Goal: Transaction & Acquisition: Purchase product/service

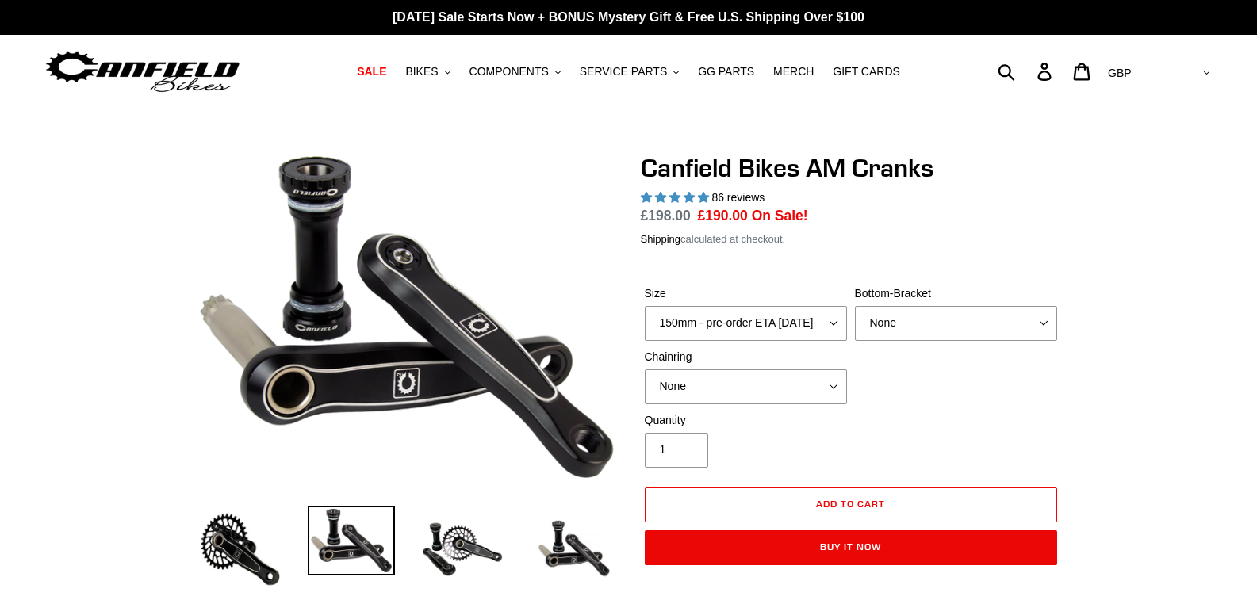
select select "highest-rating"
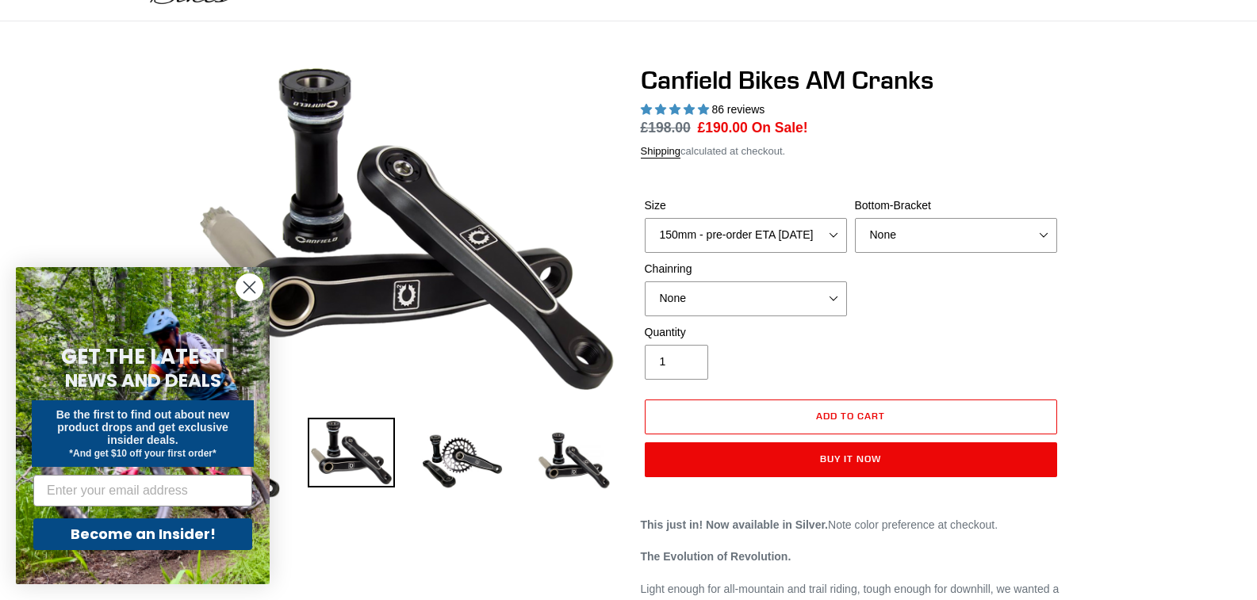
scroll to position [79, 0]
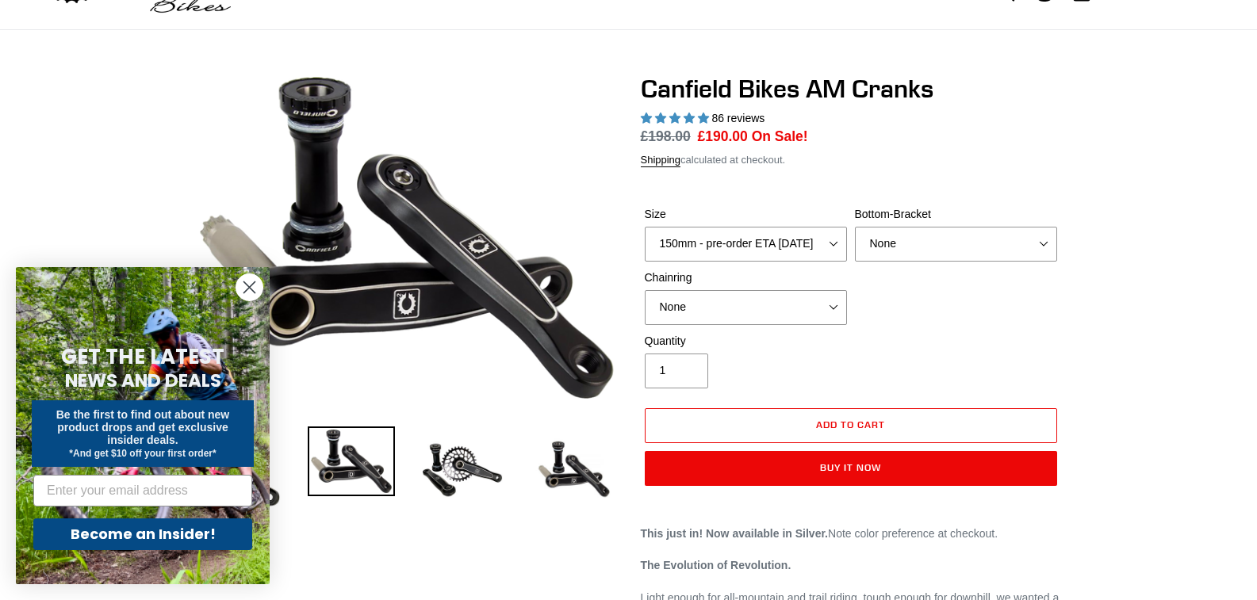
click at [247, 286] on icon "Close dialog" at bounding box center [249, 287] width 11 height 11
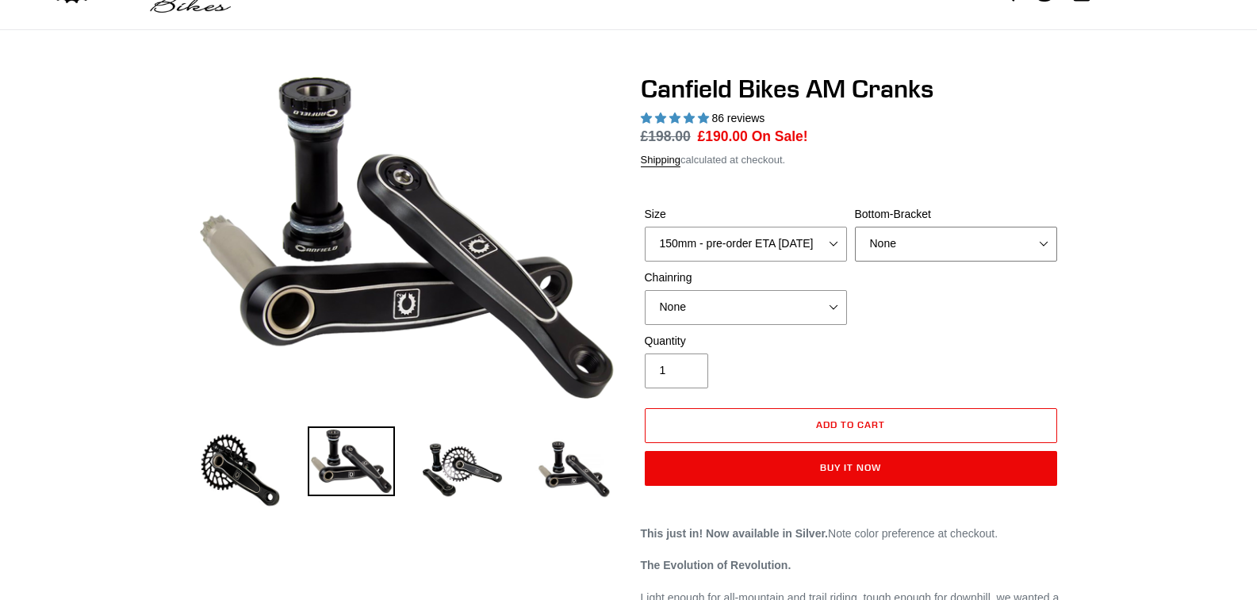
click at [1043, 244] on select "None BSA Threaded 68/73mm Press Fit PF92" at bounding box center [956, 244] width 202 height 35
select select "BSA Threaded 68/73mm"
click at [855, 227] on select "None BSA Threaded 68/73mm Press Fit PF92" at bounding box center [956, 244] width 202 height 35
click at [832, 240] on select "150mm - pre-order ETA [DATE] 155mm - pre-order ETA [DATE] 160mm - pre-order ETA…" at bounding box center [746, 244] width 202 height 35
select select "165mm - pre-order ETA [DATE]"
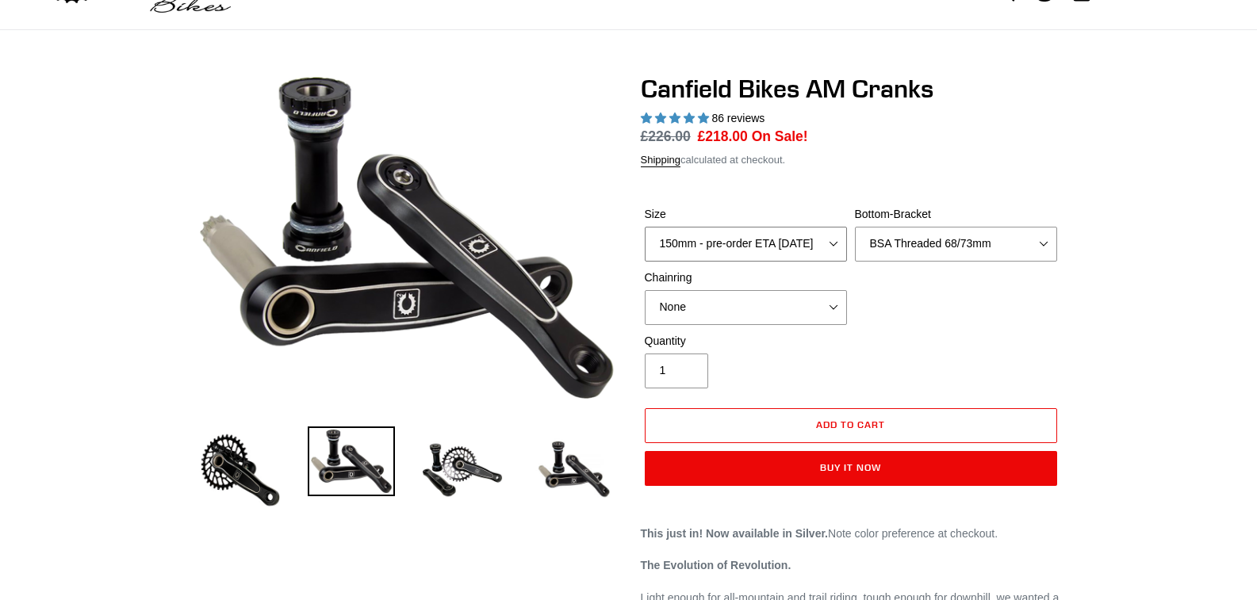
click at [645, 227] on select "150mm - pre-order ETA [DATE] 155mm - pre-order ETA [DATE] 160mm - pre-order ETA…" at bounding box center [746, 244] width 202 height 35
click at [832, 305] on select "None 30t Round (Boost 148) 30t Oval (Boost 148) 32t Round (Boost 148) 32t Oval …" at bounding box center [746, 307] width 202 height 35
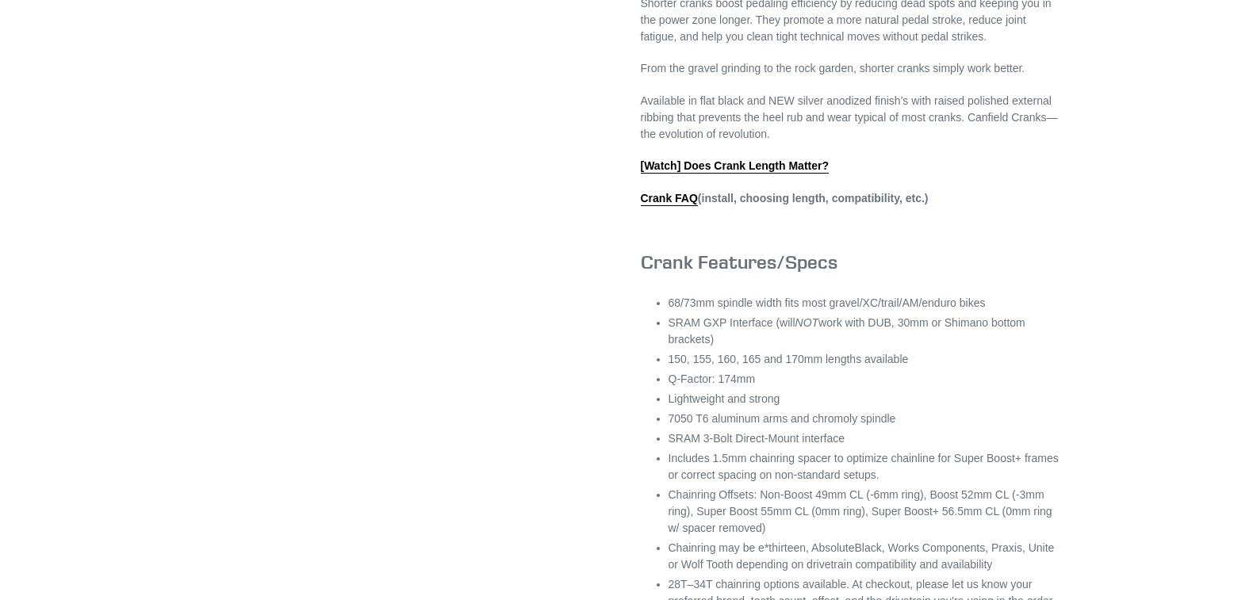
scroll to position [873, 0]
